Goal: Navigation & Orientation: Find specific page/section

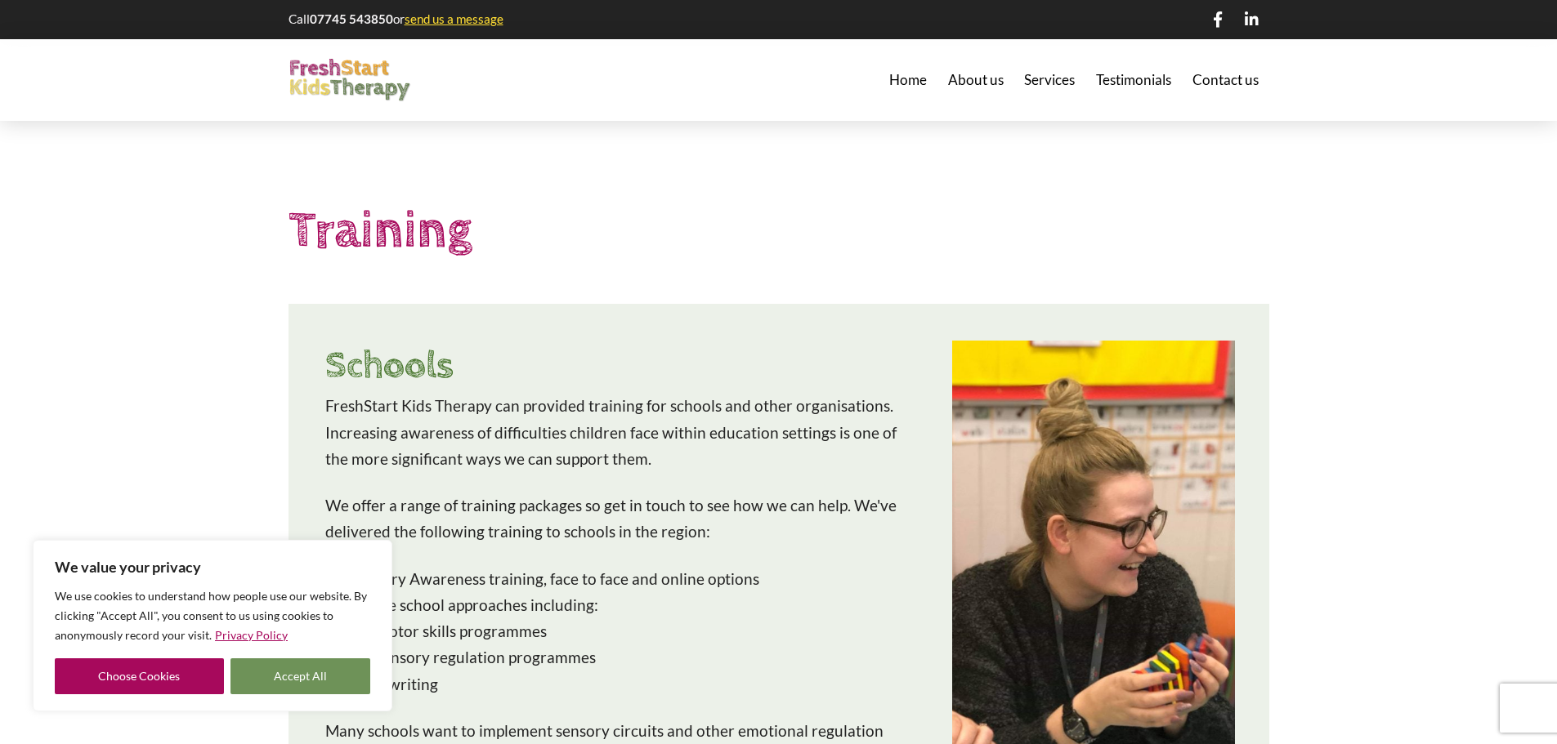
click at [263, 672] on button "Accept All" at bounding box center [300, 677] width 141 height 36
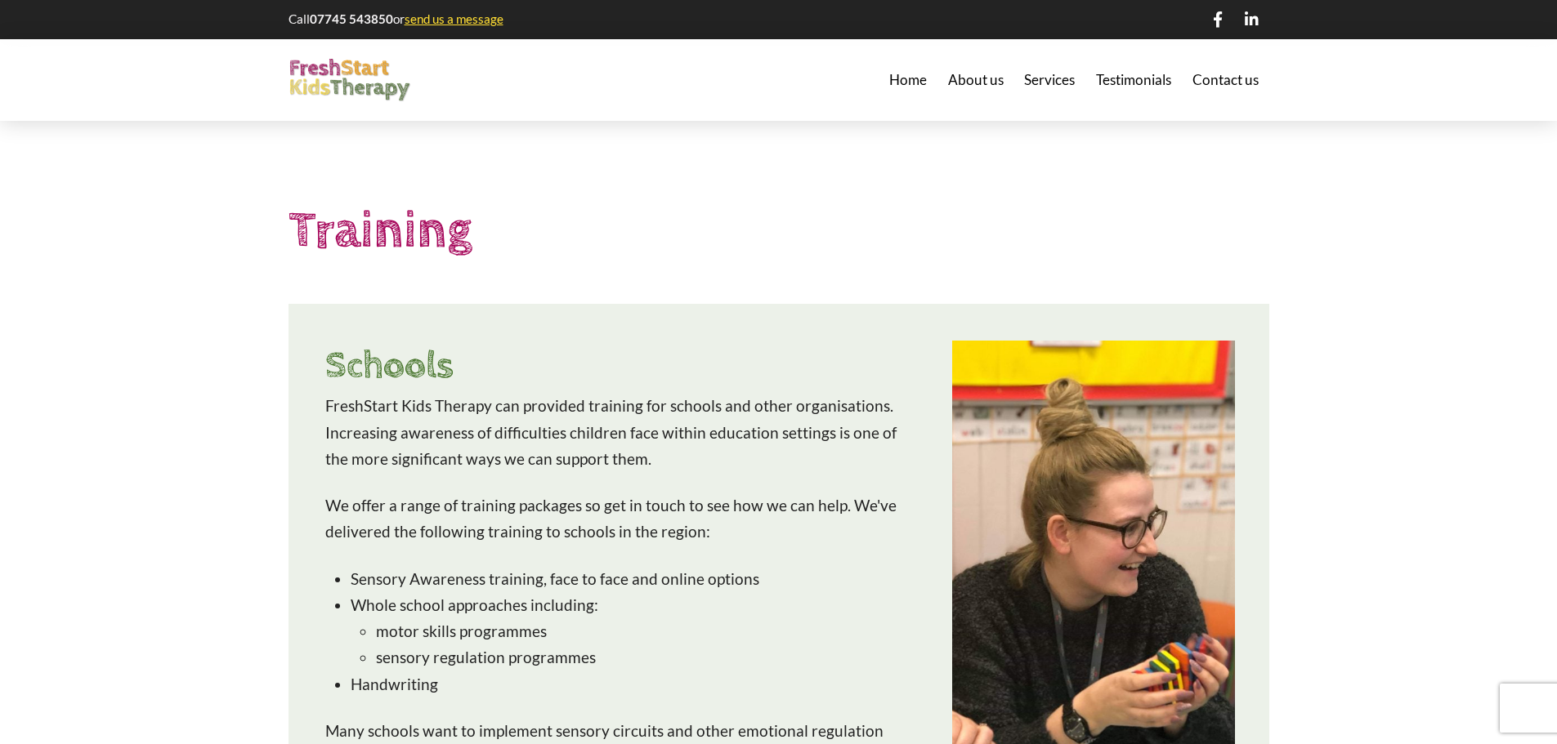
checkbox input "true"
click at [1031, 81] on span "Services" at bounding box center [1049, 80] width 51 height 14
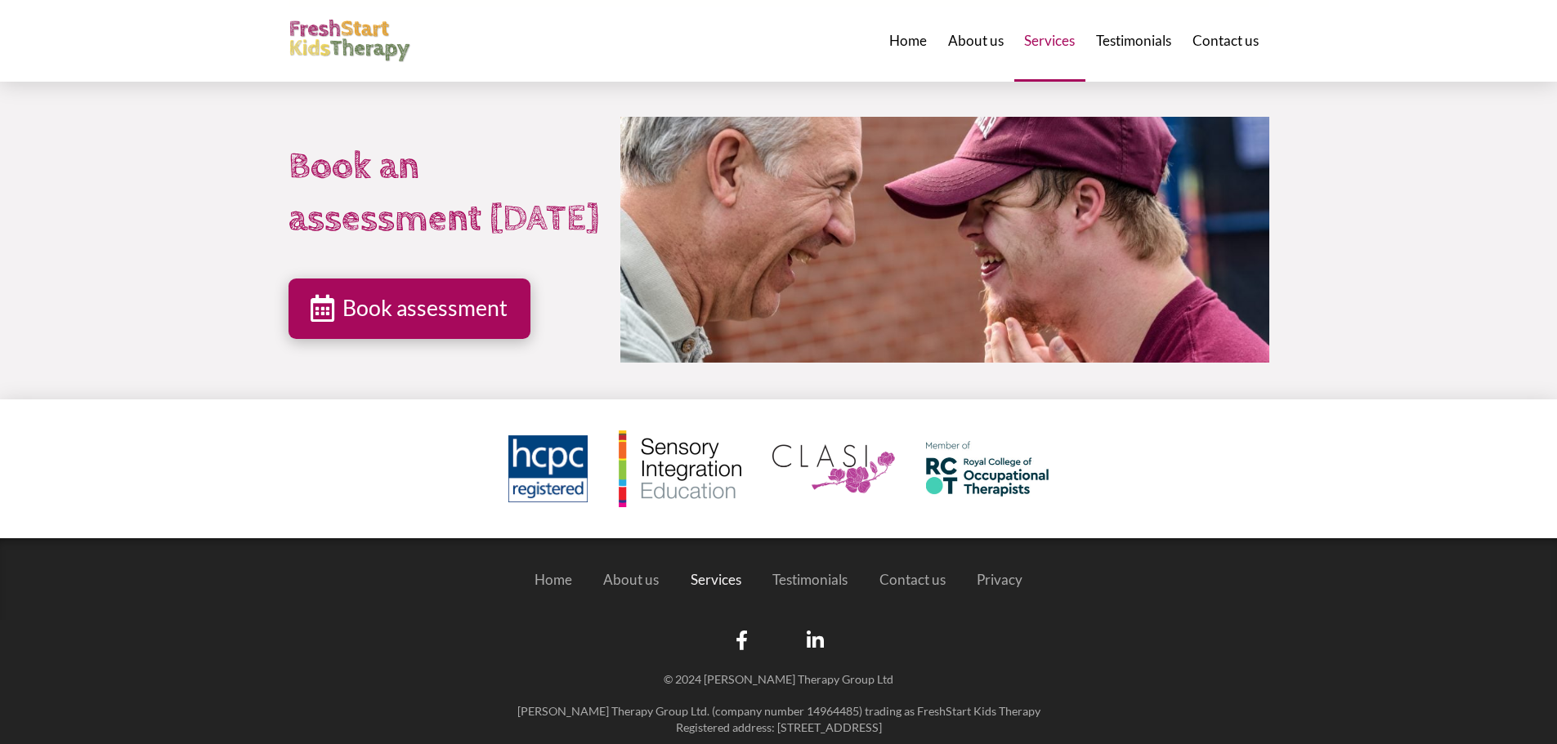
scroll to position [4125, 0]
